Goal: Navigation & Orientation: Find specific page/section

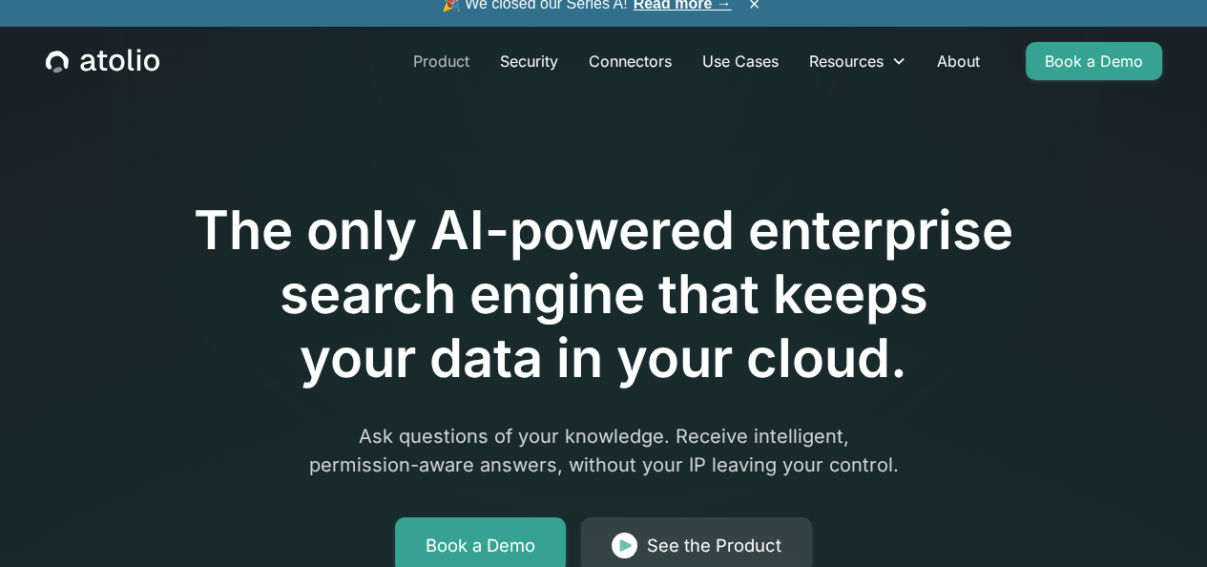
click at [431, 80] on link "Product" at bounding box center [441, 61] width 87 height 38
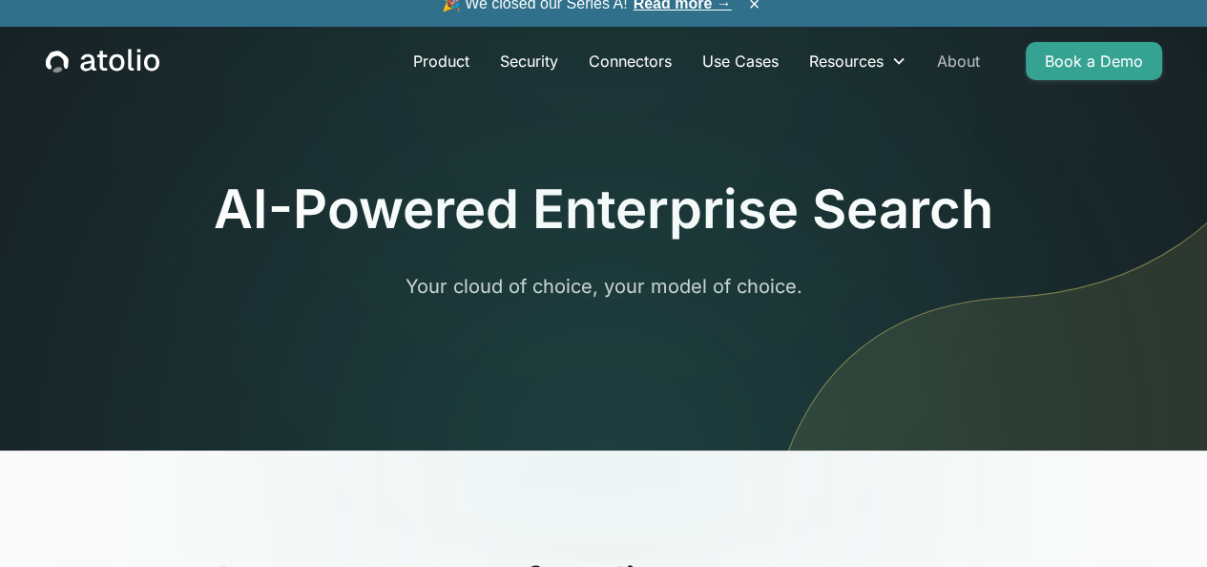
click at [966, 77] on link "About" at bounding box center [958, 61] width 73 height 38
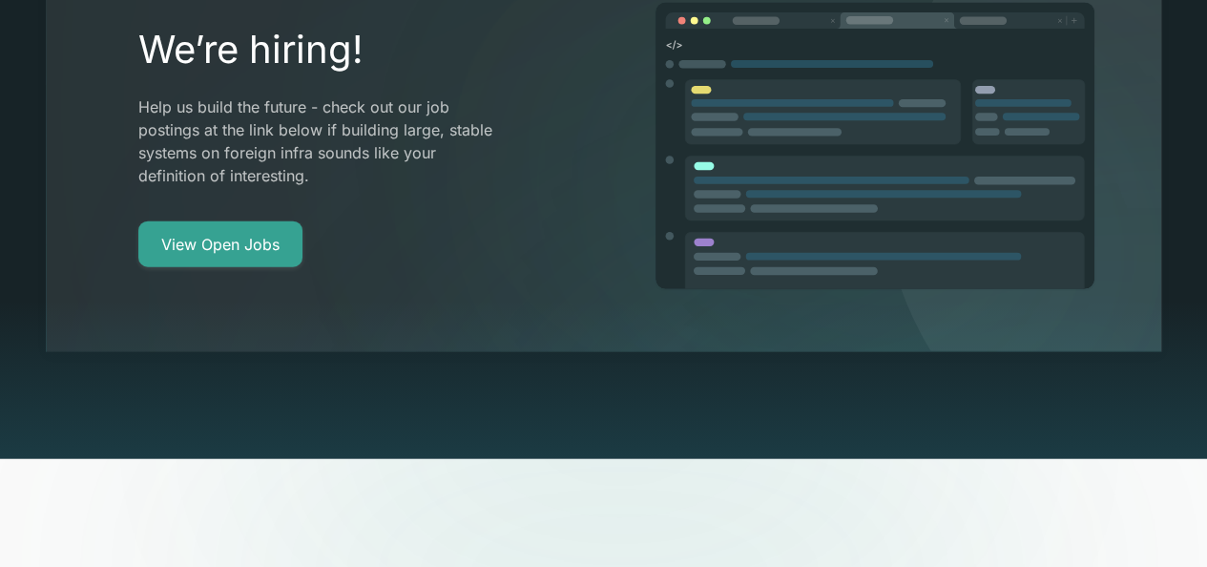
scroll to position [3721, 0]
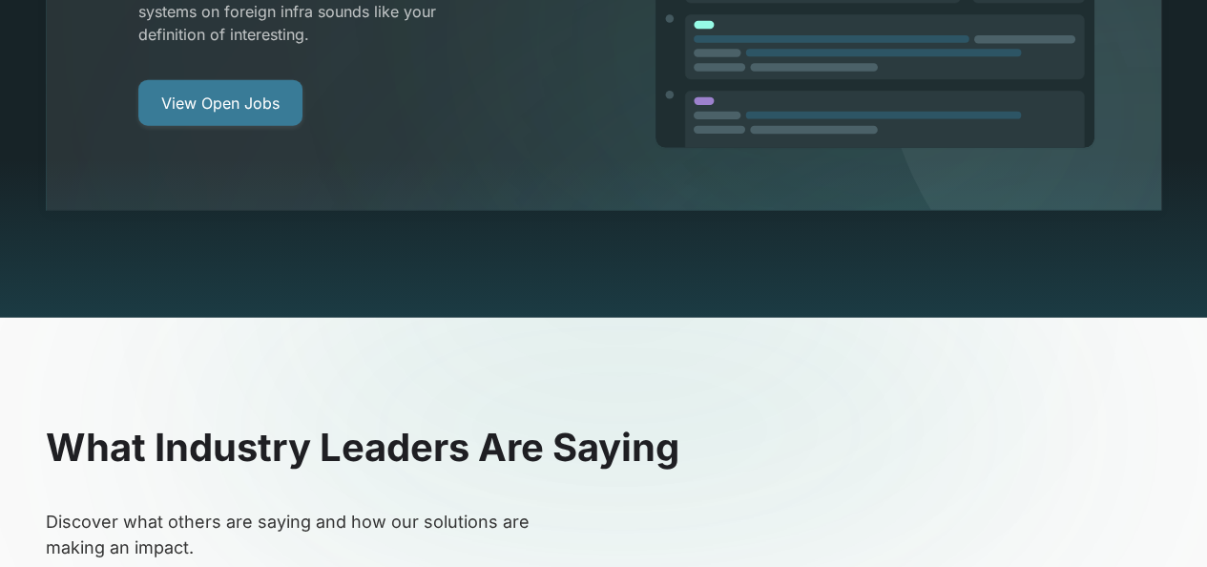
click at [218, 80] on link "View Open Jobs" at bounding box center [220, 103] width 164 height 46
